Goal: Information Seeking & Learning: Learn about a topic

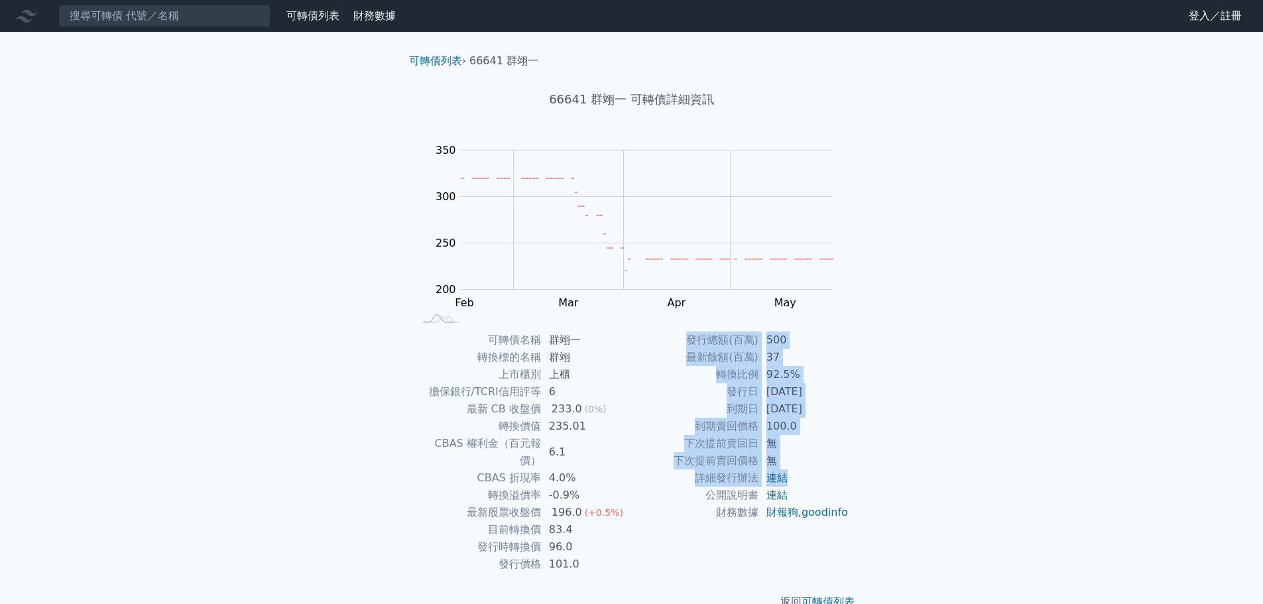
drag, startPoint x: 852, startPoint y: 410, endPoint x: 813, endPoint y: 508, distance: 104.8
click at [849, 473] on div "可轉債名稱 群翊一 轉換標的名稱 群翊 上市櫃別 上櫃 擔保銀行/TCRI信用評等 6 最新 CB 收盤價 233.0 (0%) 轉換價值 235.01 CB…" at bounding box center [631, 451] width 467 height 241
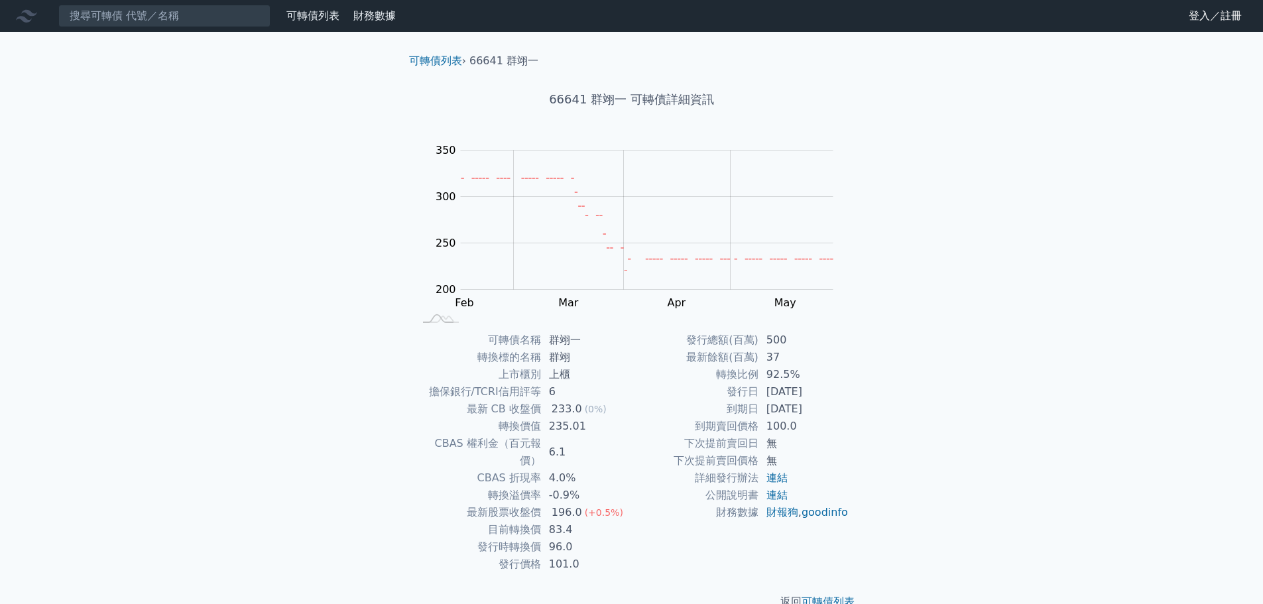
click at [673, 539] on div "發行總額(百萬) 500 最新餘額(百萬) 37 轉換比例 92.5% 發行日 [DATE] 到期日 [DATE] 到期賣回價格 100.0 下次提前賣回日 …" at bounding box center [740, 451] width 217 height 241
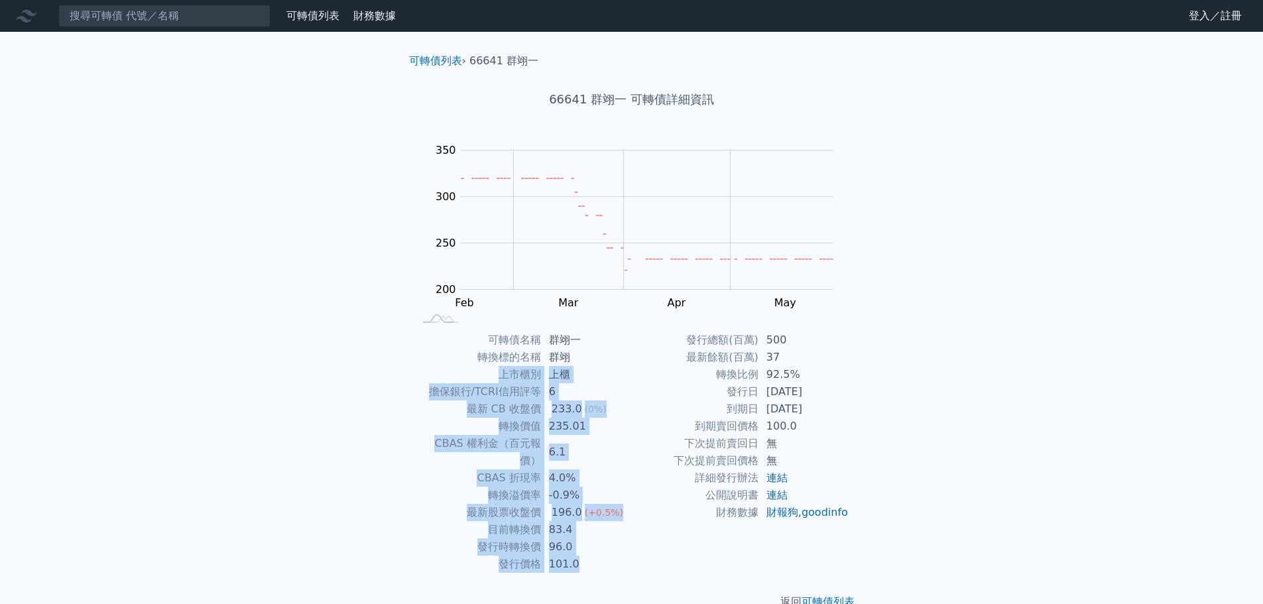
drag, startPoint x: 796, startPoint y: 546, endPoint x: 445, endPoint y: 371, distance: 391.6
click at [445, 371] on div "可轉債名稱 群翊一 轉換標的名稱 群翊 上市櫃別 上櫃 擔保銀行/TCRI信用評等 6 最新 CB 收盤價 233.0 (0%) 轉換價值 235.01 CB…" at bounding box center [631, 451] width 467 height 241
click at [445, 371] on td "上市櫃別" at bounding box center [477, 374] width 127 height 17
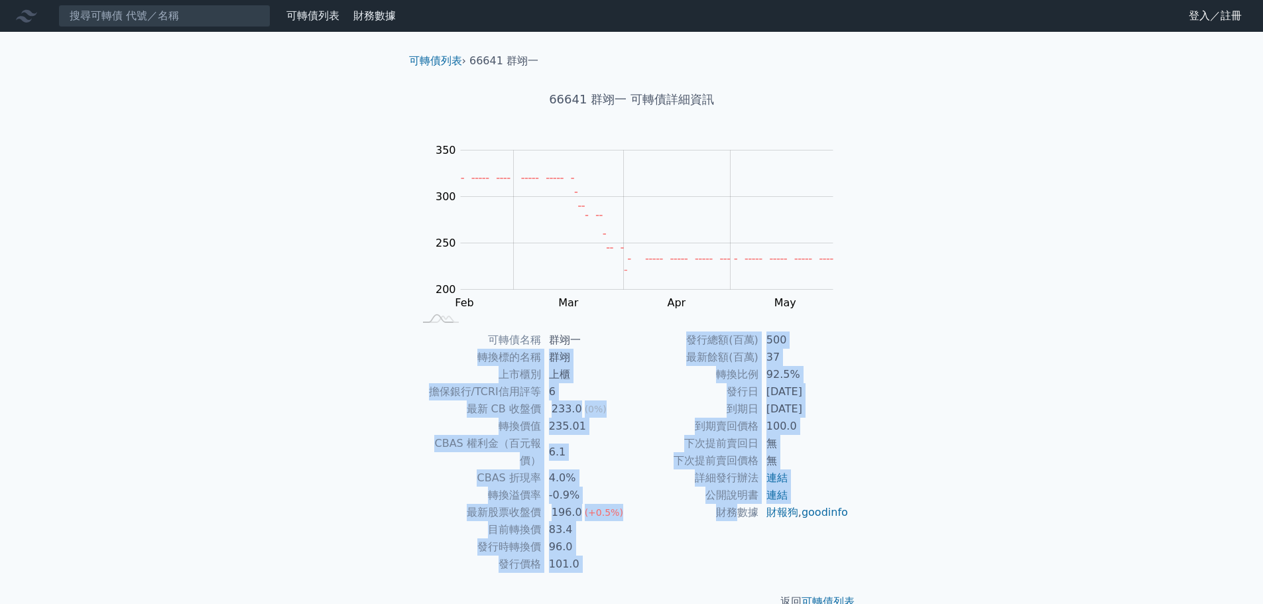
drag, startPoint x: 442, startPoint y: 359, endPoint x: 763, endPoint y: 501, distance: 351.1
click at [738, 508] on div "可轉債名稱 群翊一 轉換標的名稱 群翊 上市櫃別 上櫃 擔保銀行/TCRI信用評等 6 最新 CB 收盤價 233.0 (0%) 轉換價值 235.01 CB…" at bounding box center [631, 451] width 467 height 241
click at [794, 502] on td "連結" at bounding box center [803, 495] width 91 height 17
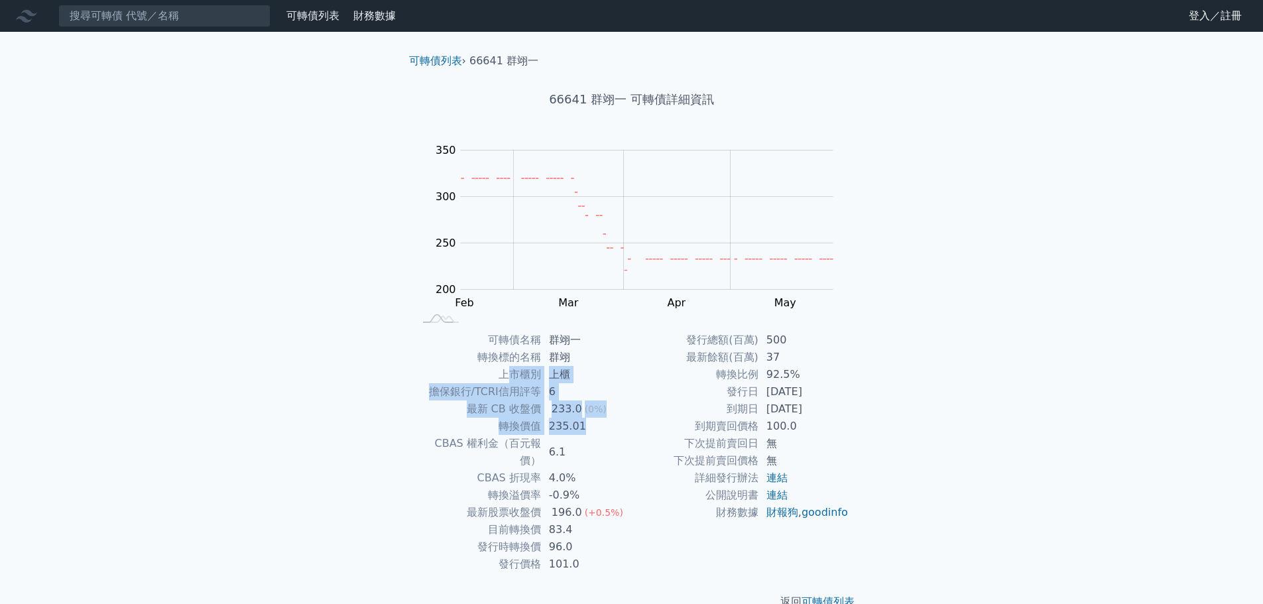
drag, startPoint x: 504, startPoint y: 371, endPoint x: 583, endPoint y: 421, distance: 93.6
click at [587, 422] on tbody "可轉債名稱 群翊一 轉換標的名稱 群翊 上市櫃別 上櫃 擔保銀行/TCRI信用評等 6 最新 CB 收盤價 233.0 (0%) 轉換價值 235.01 CB…" at bounding box center [522, 451] width 217 height 241
click at [312, 332] on div "可轉債列表 財務數據 可轉債列表 財務數據 登入／註冊 登入／註冊 可轉債列表 › 66641 群翊一 66641 群翊一 可轉債詳細資訊 Zoom Out …" at bounding box center [631, 315] width 1263 height 631
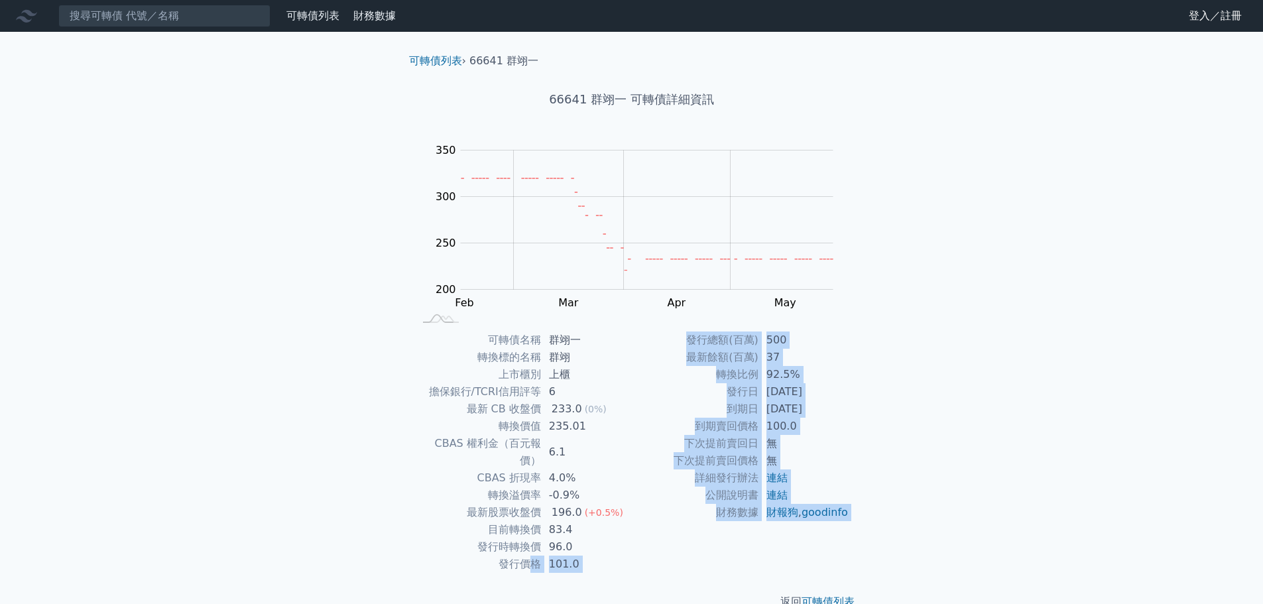
drag, startPoint x: 556, startPoint y: 556, endPoint x: 610, endPoint y: 574, distance: 56.6
click at [610, 574] on div "可轉債列表 › 66641 群翊一 66641 群翊一 可轉債詳細資訊 Zoom Out 220 180 200 220 240 400 350 300 25…" at bounding box center [631, 331] width 467 height 599
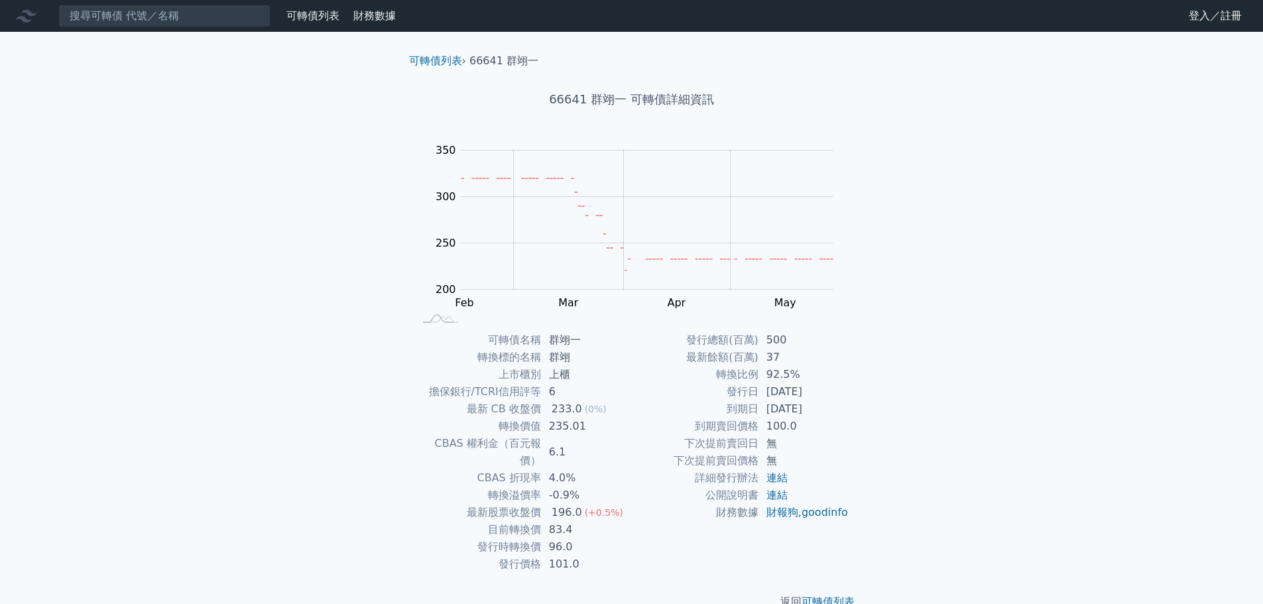
click at [510, 521] on td "目前轉換價" at bounding box center [477, 529] width 127 height 17
click at [499, 520] on tbody "可轉債名稱 群翊一 轉換標的名稱 群翊 上市櫃別 上櫃 擔保銀行/TCRI信用評等 6 最新 CB 收盤價 233.0 (0%) 轉換價值 235.01 CB…" at bounding box center [522, 451] width 217 height 241
click at [496, 521] on td "目前轉換價" at bounding box center [477, 529] width 127 height 17
drag, startPoint x: 486, startPoint y: 502, endPoint x: 548, endPoint y: 516, distance: 63.8
click at [548, 516] on tbody "可轉債名稱 群翊一 轉換標的名稱 群翊 上市櫃別 上櫃 擔保銀行/TCRI信用評等 6 最新 CB 收盤價 233.0 (0%) 轉換價值 235.01 CB…" at bounding box center [522, 451] width 217 height 241
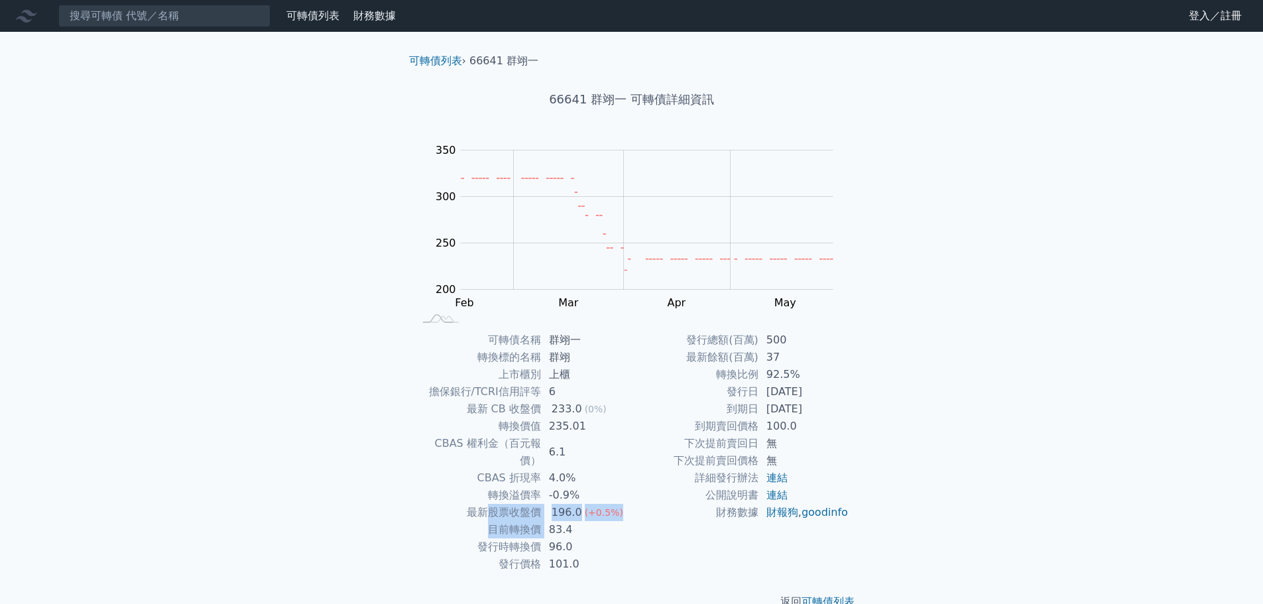
click at [531, 521] on td "目前轉換價" at bounding box center [477, 529] width 127 height 17
drag, startPoint x: 725, startPoint y: 373, endPoint x: 756, endPoint y: 381, distance: 32.6
click at [811, 378] on tr "轉換比例 92.5%" at bounding box center [740, 374] width 217 height 17
drag, startPoint x: 500, startPoint y: 422, endPoint x: 585, endPoint y: 430, distance: 85.9
click at [585, 430] on tr "轉換價值 235.01" at bounding box center [522, 426] width 217 height 17
